Goal: Information Seeking & Learning: Learn about a topic

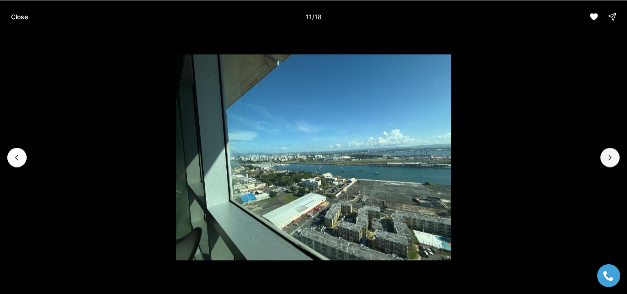
scroll to position [62, 0]
click at [15, 156] on icon "Previous slide" at bounding box center [16, 157] width 9 height 9
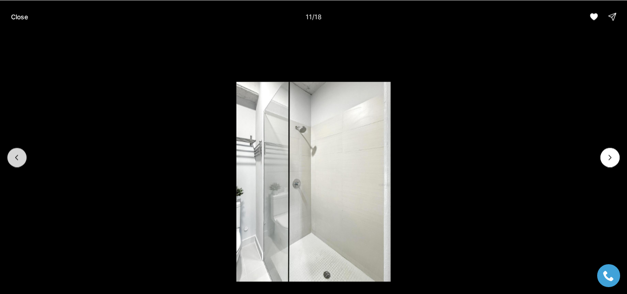
click at [15, 152] on button "Previous slide" at bounding box center [16, 157] width 19 height 19
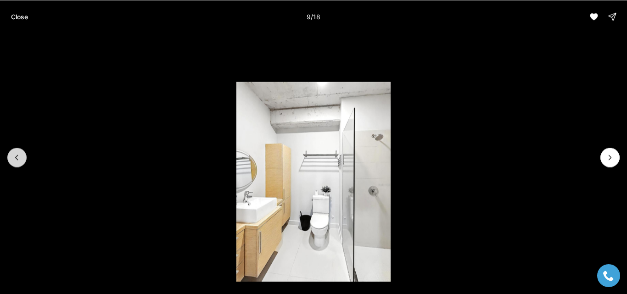
click at [14, 150] on button "Previous slide" at bounding box center [16, 157] width 19 height 19
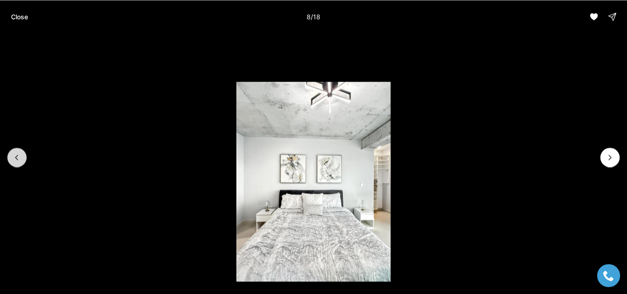
click at [14, 150] on button "Previous slide" at bounding box center [16, 157] width 19 height 19
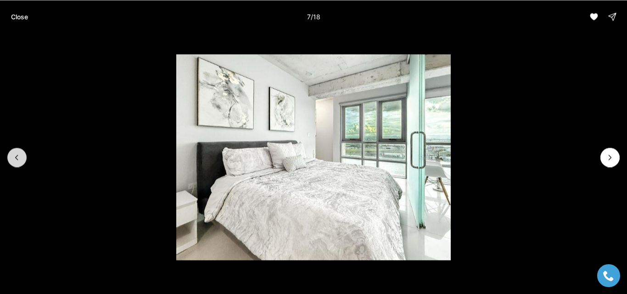
click at [14, 150] on button "Previous slide" at bounding box center [16, 157] width 19 height 19
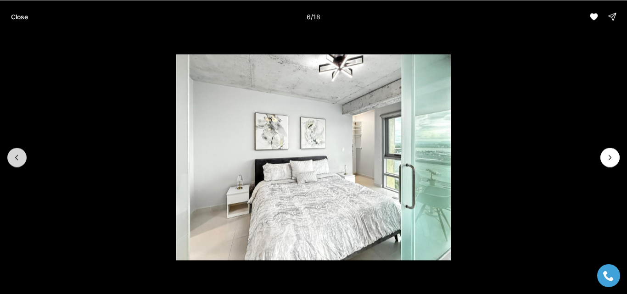
click at [14, 150] on button "Previous slide" at bounding box center [16, 157] width 19 height 19
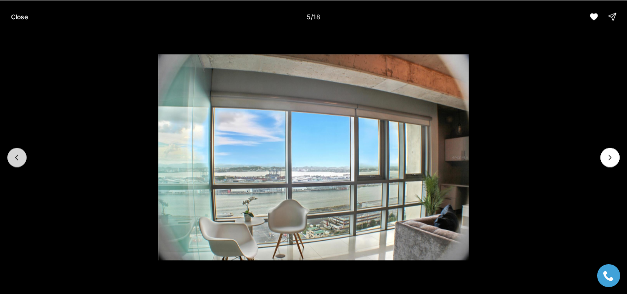
click at [14, 150] on button "Previous slide" at bounding box center [16, 157] width 19 height 19
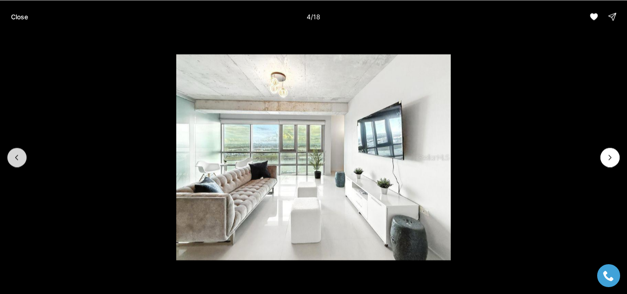
click at [14, 150] on button "Previous slide" at bounding box center [16, 157] width 19 height 19
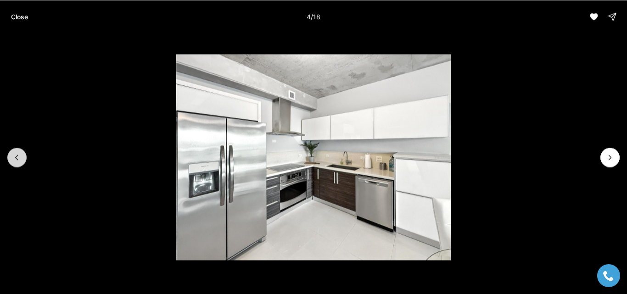
click at [14, 150] on button "Previous slide" at bounding box center [16, 157] width 19 height 19
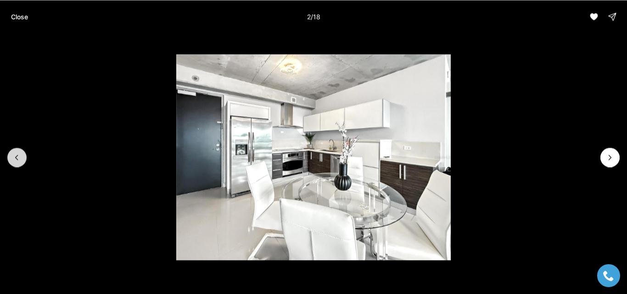
click at [14, 150] on button "Previous slide" at bounding box center [16, 157] width 19 height 19
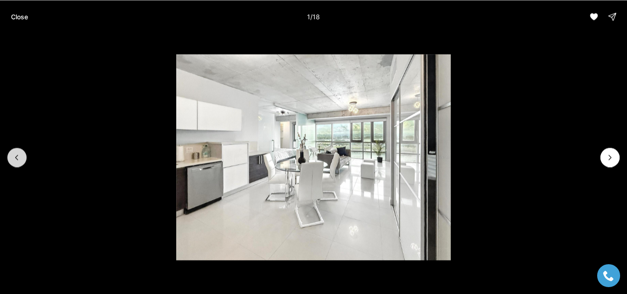
click at [14, 150] on div at bounding box center [16, 157] width 19 height 19
click at [15, 149] on div at bounding box center [16, 157] width 19 height 19
click at [612, 155] on icon "Next slide" at bounding box center [610, 157] width 9 height 9
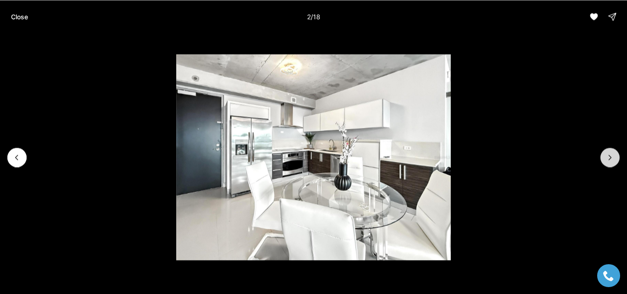
click at [612, 155] on icon "Next slide" at bounding box center [610, 157] width 9 height 9
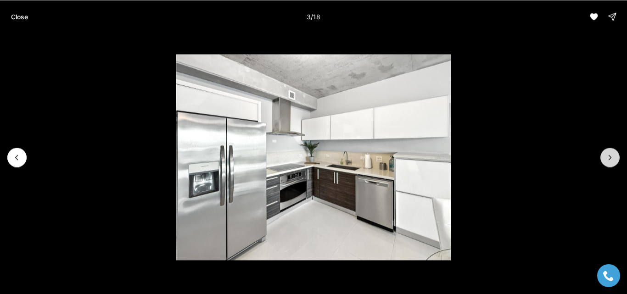
click at [612, 155] on icon "Next slide" at bounding box center [610, 157] width 9 height 9
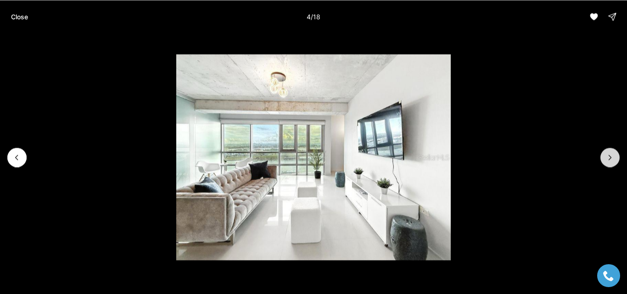
click at [612, 155] on icon "Next slide" at bounding box center [610, 157] width 9 height 9
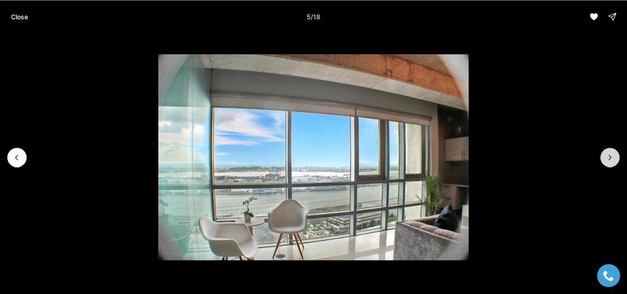
click at [612, 155] on icon "Next slide" at bounding box center [610, 157] width 9 height 9
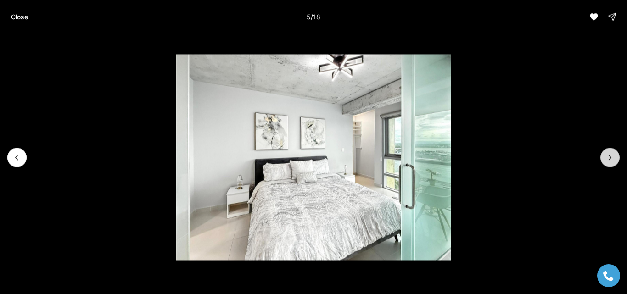
click at [612, 155] on icon "Next slide" at bounding box center [610, 157] width 9 height 9
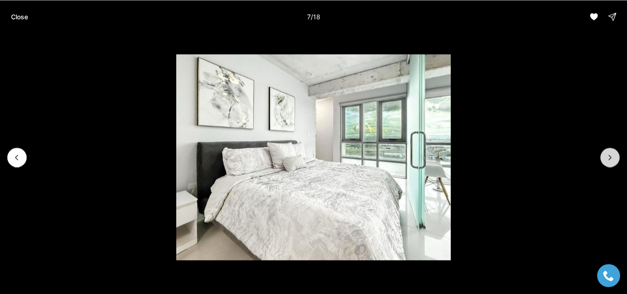
click at [612, 155] on icon "Next slide" at bounding box center [610, 157] width 9 height 9
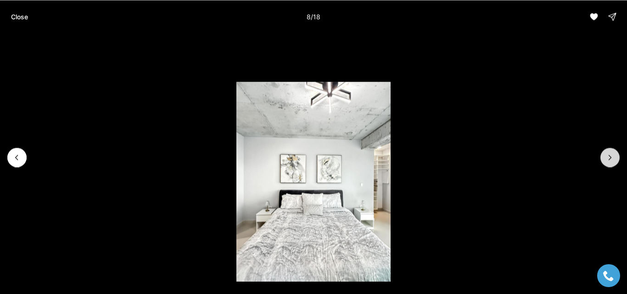
click at [612, 155] on icon "Next slide" at bounding box center [610, 157] width 9 height 9
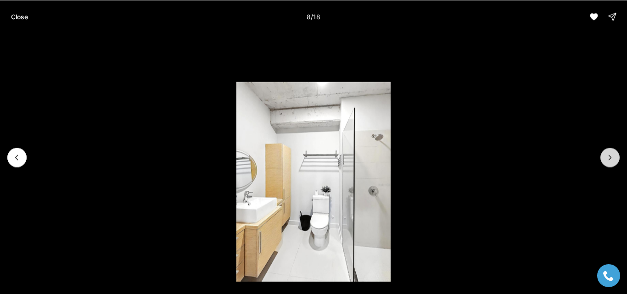
click at [612, 155] on icon "Next slide" at bounding box center [610, 157] width 9 height 9
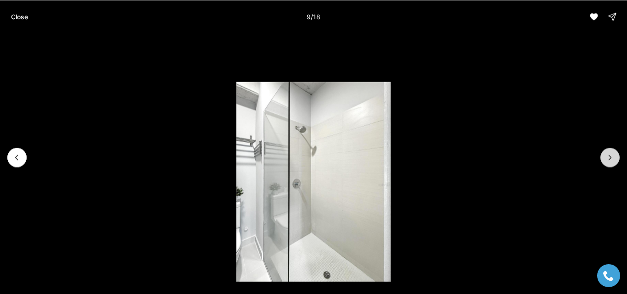
click at [612, 155] on icon "Next slide" at bounding box center [610, 157] width 9 height 9
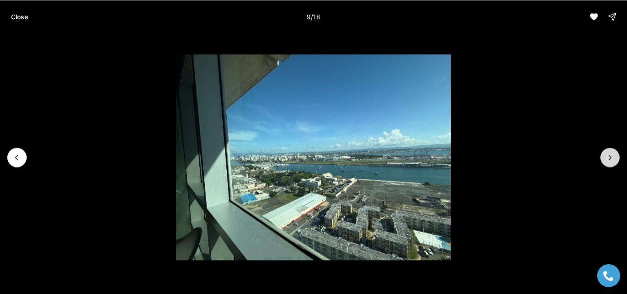
click at [612, 155] on icon "Next slide" at bounding box center [610, 157] width 9 height 9
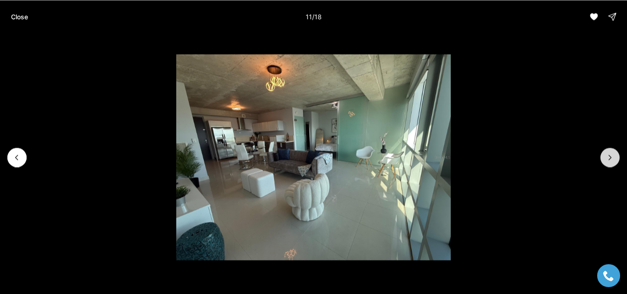
click at [612, 155] on icon "Next slide" at bounding box center [610, 157] width 9 height 9
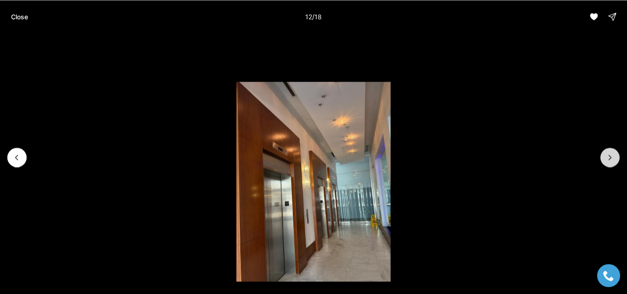
click at [612, 155] on icon "Next slide" at bounding box center [610, 157] width 9 height 9
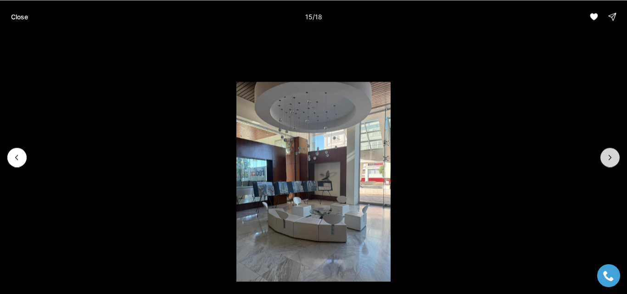
click at [612, 155] on icon "Next slide" at bounding box center [610, 157] width 9 height 9
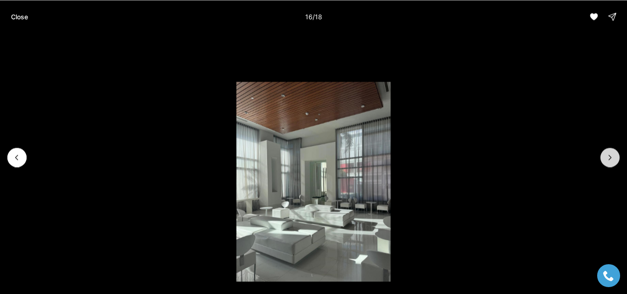
click at [612, 155] on icon "Next slide" at bounding box center [610, 157] width 9 height 9
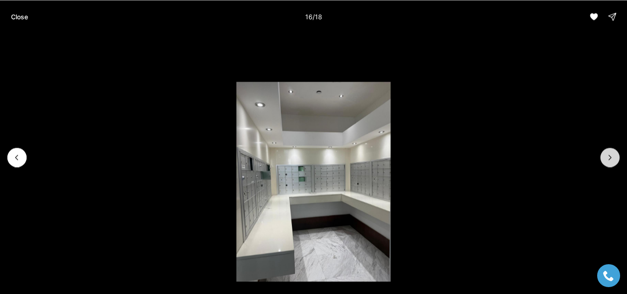
click at [612, 155] on icon "Next slide" at bounding box center [610, 157] width 9 height 9
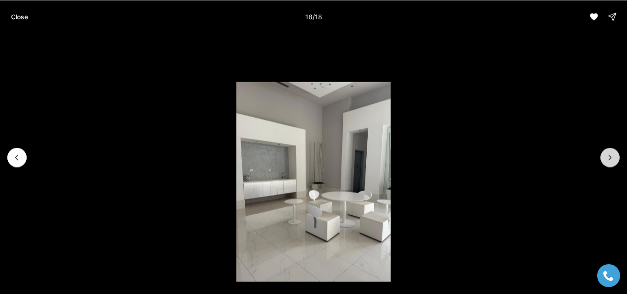
click at [612, 155] on div at bounding box center [610, 157] width 19 height 19
